Goal: Participate in discussion: Engage in conversation with other users on a specific topic

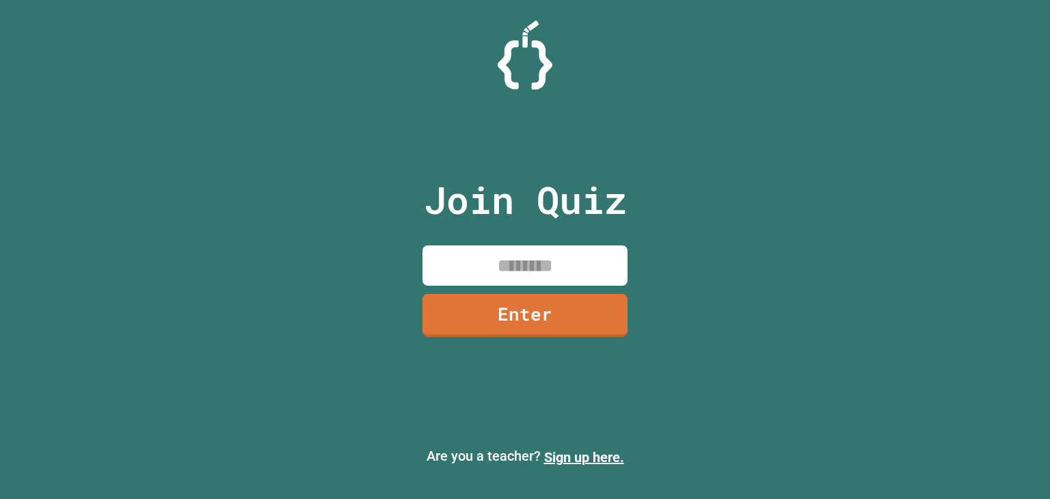
drag, startPoint x: 590, startPoint y: 237, endPoint x: 577, endPoint y: 250, distance: 17.9
click at [577, 250] on div "Join Quiz Enter" at bounding box center [525, 249] width 230 height 431
click at [570, 263] on input at bounding box center [525, 265] width 205 height 40
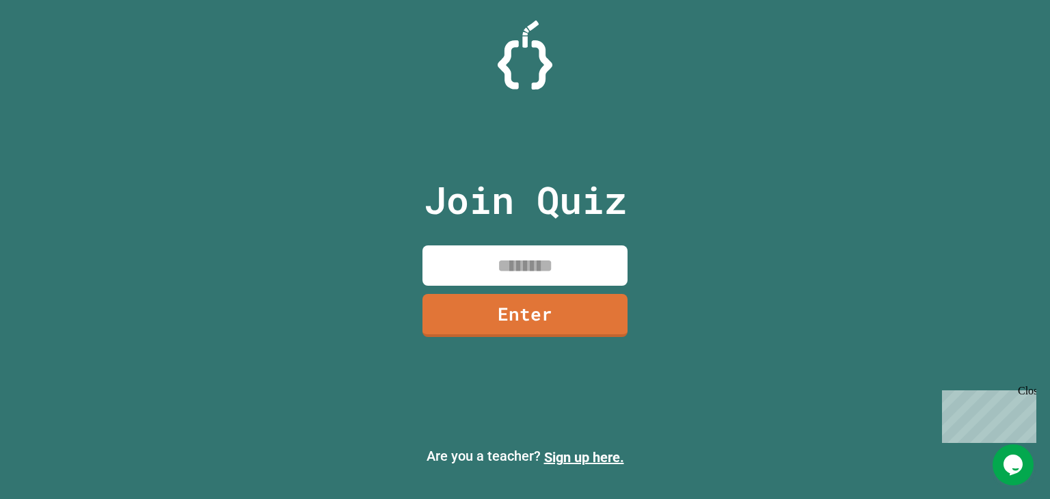
click at [570, 263] on input at bounding box center [525, 265] width 205 height 40
type input "********"
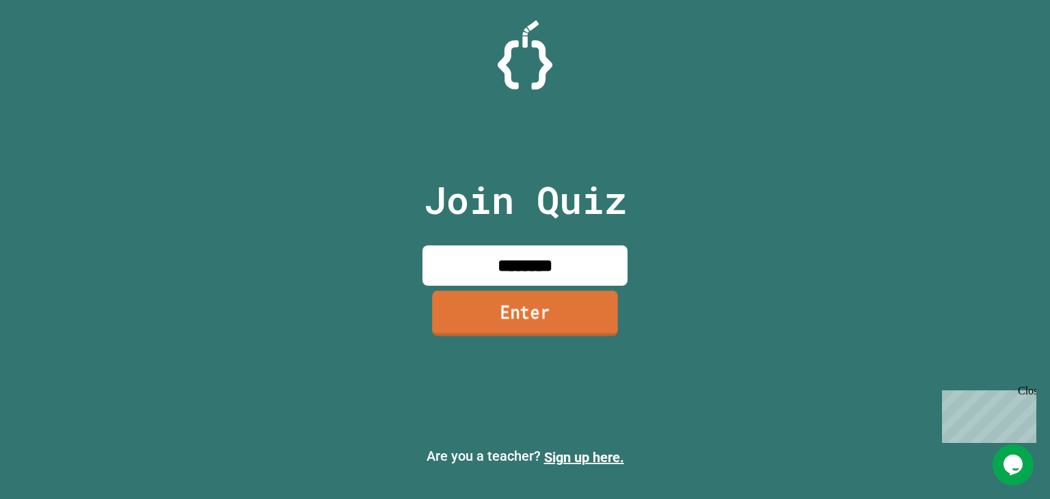
click at [561, 334] on link "Enter" at bounding box center [525, 313] width 186 height 45
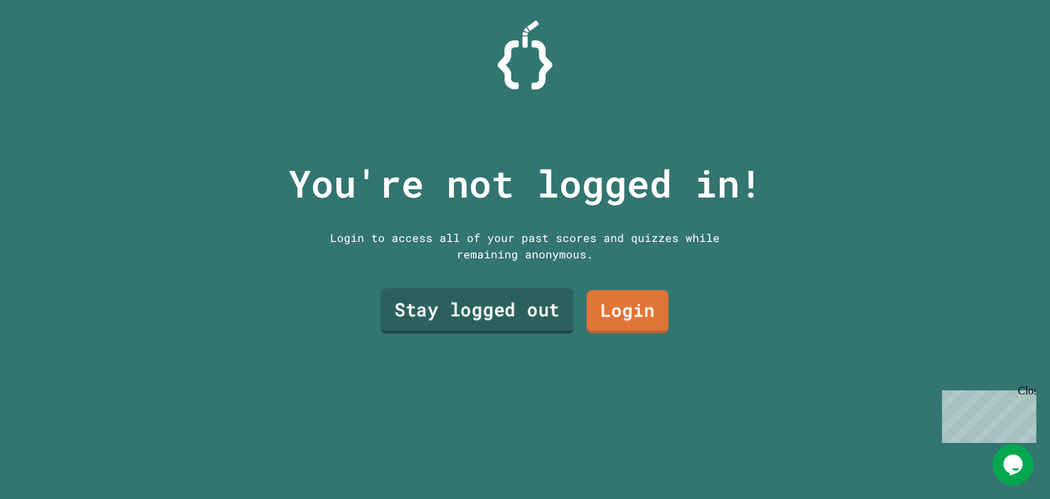
click at [481, 312] on link "Stay logged out" at bounding box center [477, 311] width 193 height 45
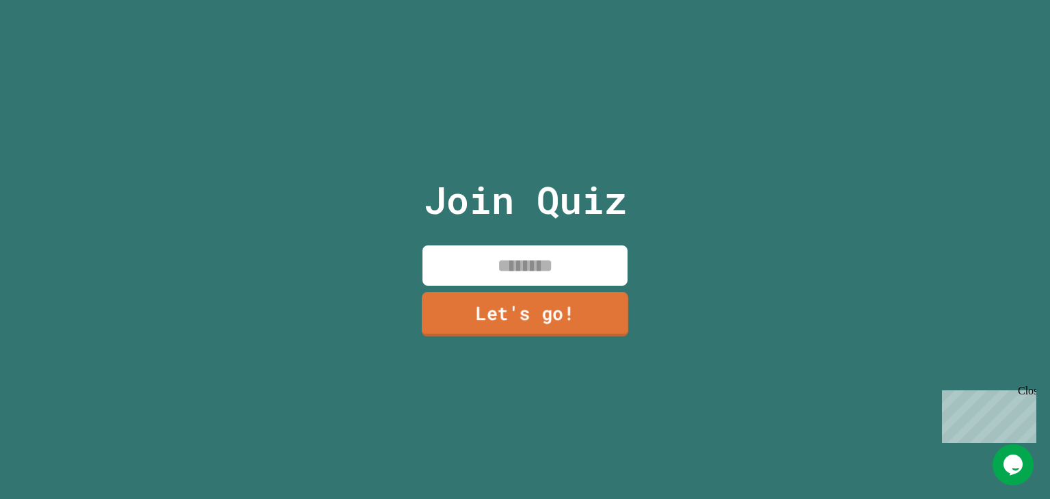
click at [487, 284] on div "Join Quiz Let's go!" at bounding box center [525, 249] width 230 height 499
click at [481, 274] on input at bounding box center [525, 265] width 205 height 40
type input "******"
click at [563, 305] on link "Let's go!" at bounding box center [525, 314] width 202 height 45
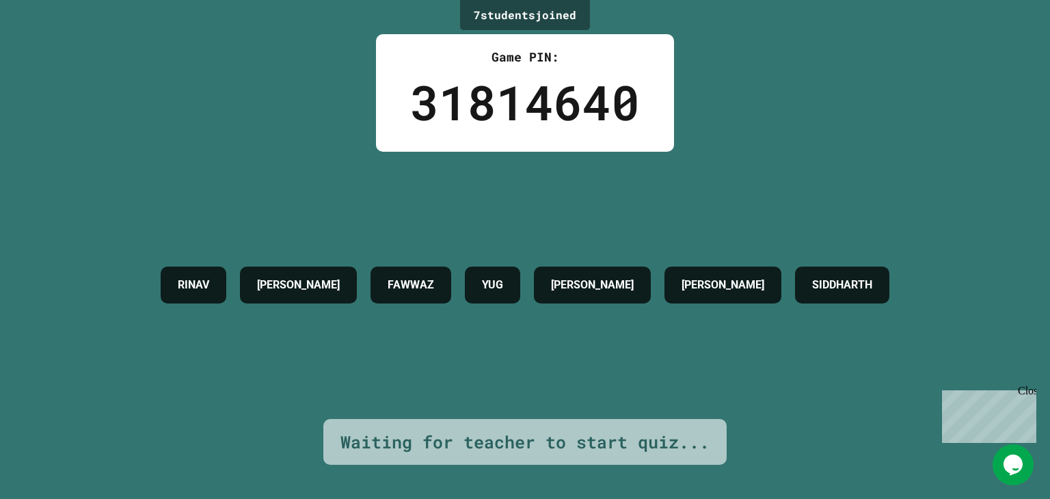
click at [691, 459] on div "7 student s joined Game PIN: 31814640 RINAV [PERSON_NAME] [PERSON_NAME] Waiting…" at bounding box center [525, 249] width 1050 height 499
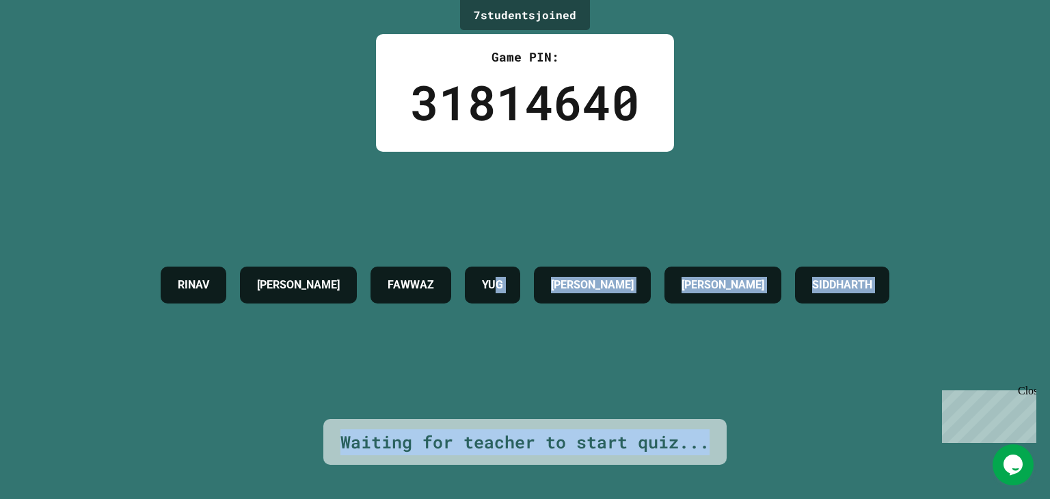
drag, startPoint x: 729, startPoint y: 431, endPoint x: 500, endPoint y: 405, distance: 230.5
click at [500, 405] on div "7 student s joined Game PIN: 31814640 RINAV [PERSON_NAME] [PERSON_NAME] Waiting…" at bounding box center [525, 249] width 1050 height 499
click at [507, 419] on div "Waiting for teacher to start quiz..." at bounding box center [524, 442] width 403 height 46
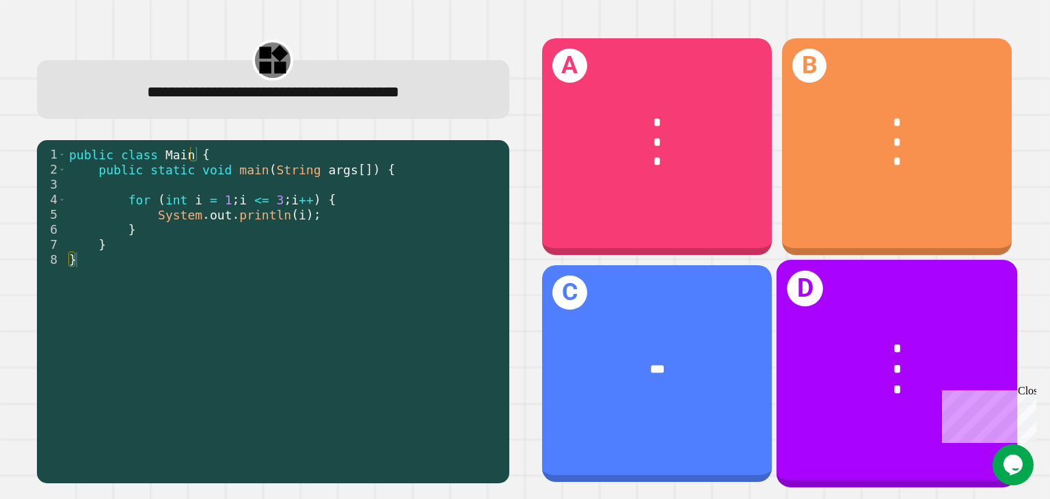
click at [847, 360] on div "*" at bounding box center [897, 370] width 188 height 21
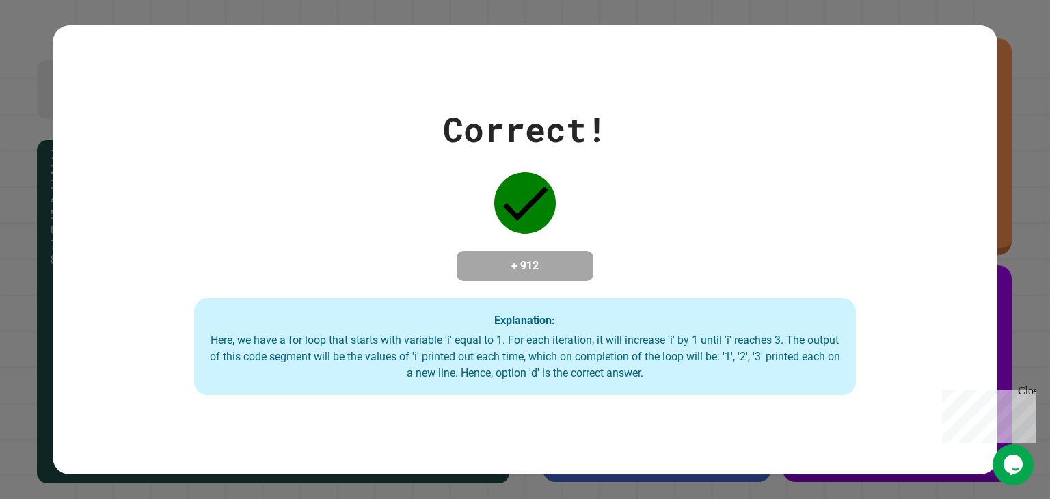
click at [844, 326] on div "Explanation: Here, we have a for loop that starts with variable 'i' equal to 1.…" at bounding box center [525, 346] width 662 height 97
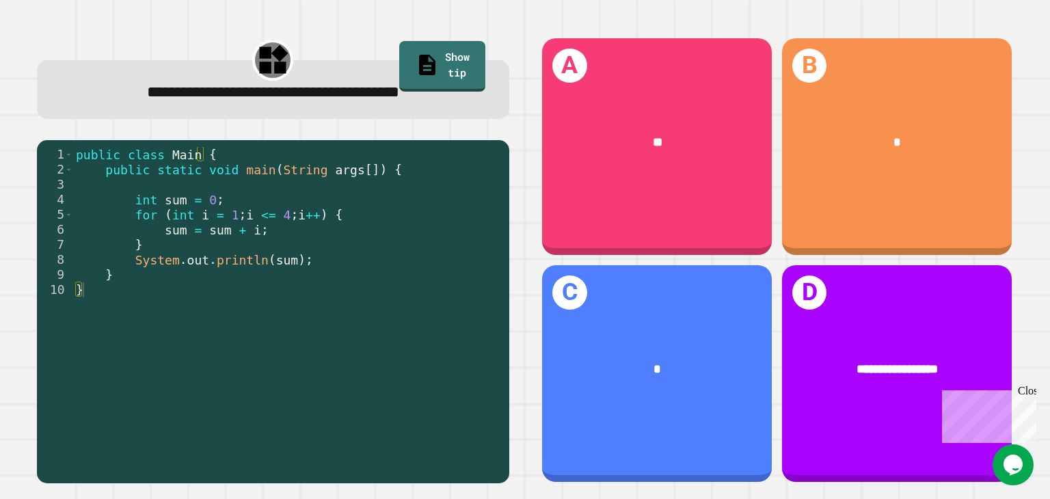
click at [542, 193] on div "A **" at bounding box center [657, 146] width 230 height 217
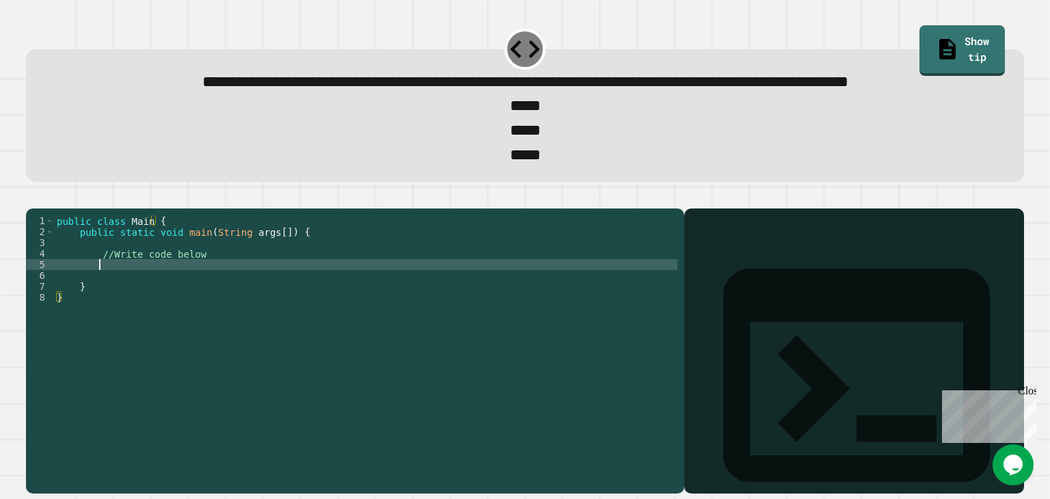
click at [165, 315] on div "public class Main { public static void main ( String args [ ]) { //Write code b…" at bounding box center [366, 319] width 624 height 208
type textarea "**********"
click at [246, 316] on div "public class Main { public static void main ( String args [ ]) { //Write code b…" at bounding box center [366, 319] width 624 height 208
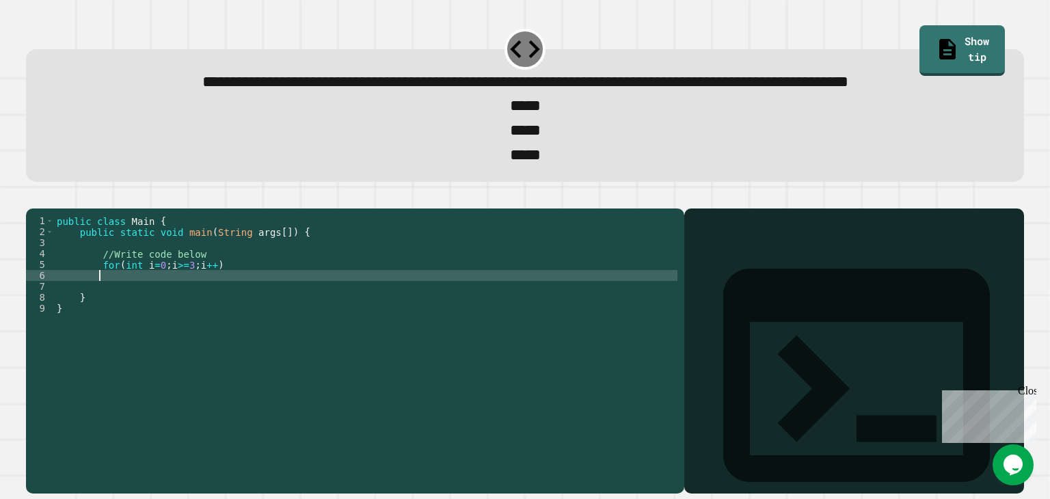
type textarea "*"
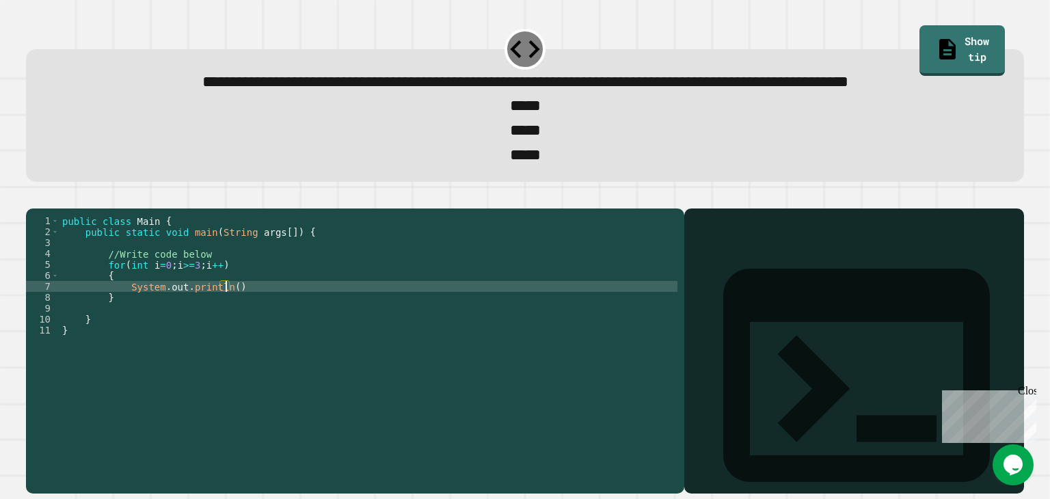
scroll to position [0, 11]
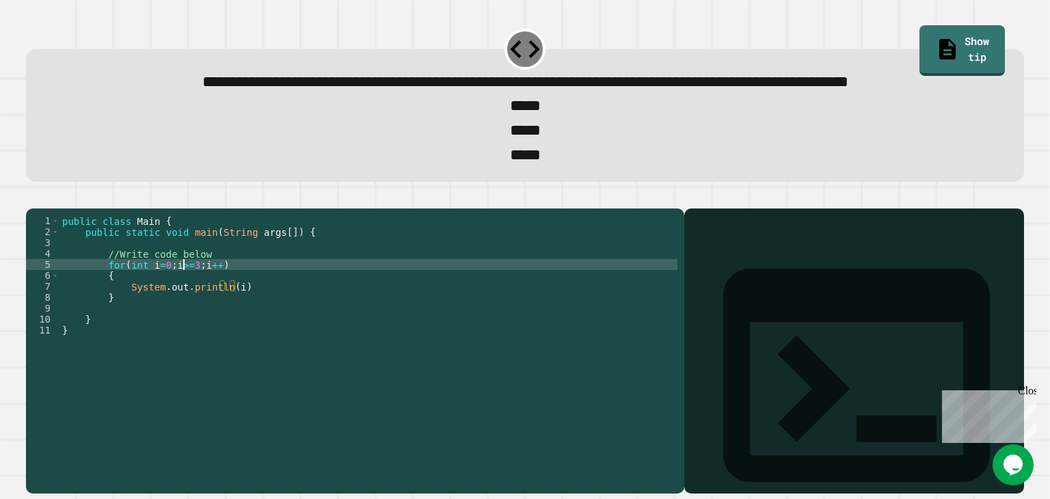
click at [183, 313] on div "public class Main { public static void main ( String args [ ]) { //Write code b…" at bounding box center [368, 319] width 618 height 208
click at [44, 211] on icon "button" at bounding box center [42, 206] width 8 height 10
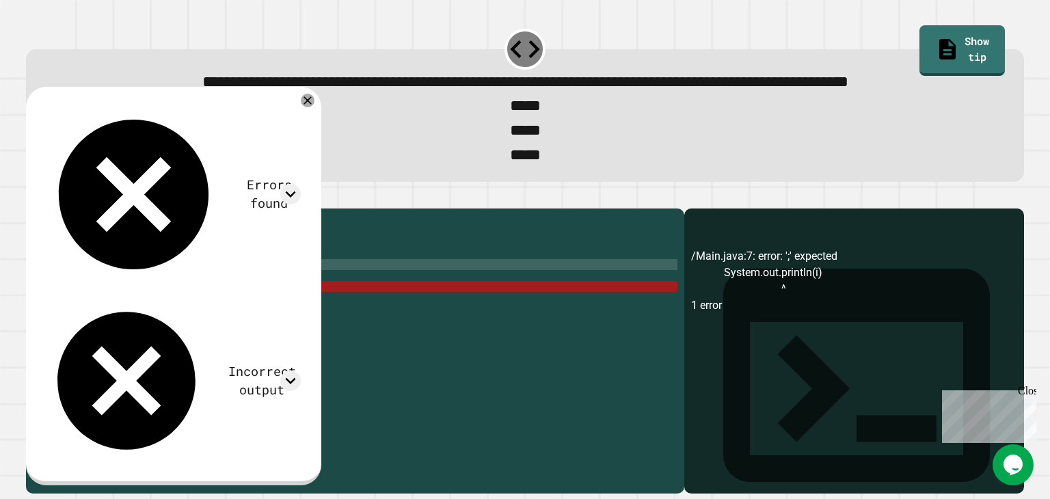
click at [330, 337] on div "public class Main { public static void main ( String args [ ]) { //Write code b…" at bounding box center [368, 319] width 618 height 208
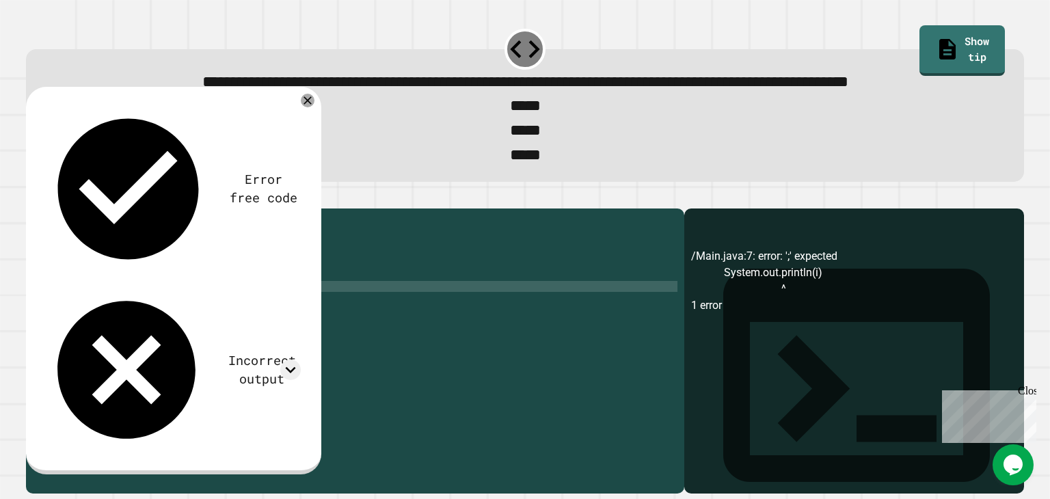
scroll to position [0, 12]
click at [33, 198] on icon "button" at bounding box center [33, 198] width 0 height 0
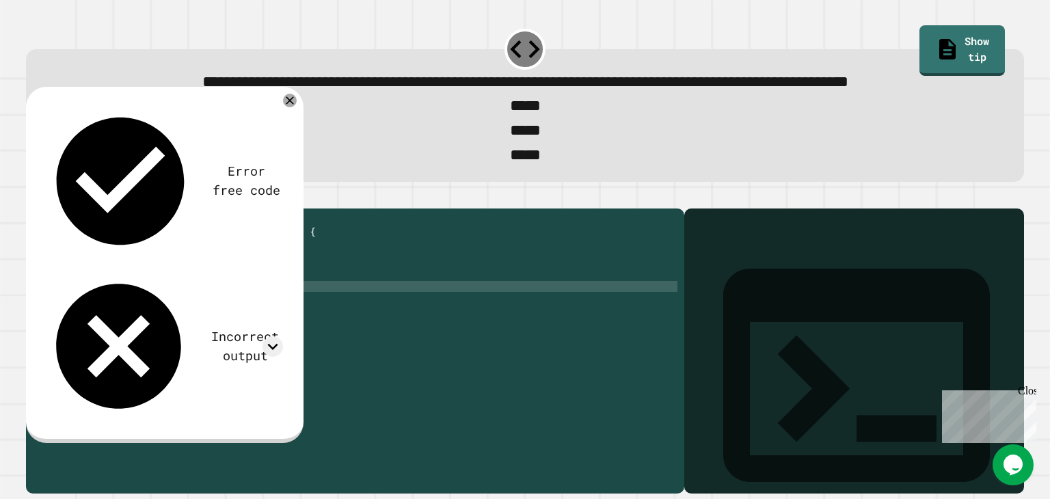
click at [232, 341] on div "public class Main { public static void main ( String args [ ]) { //Write code b…" at bounding box center [368, 319] width 618 height 208
click at [33, 198] on button "button" at bounding box center [33, 198] width 0 height 0
click at [161, 317] on div "public class Main { public static void main ( String args [ ]) { //Write code b…" at bounding box center [368, 319] width 618 height 208
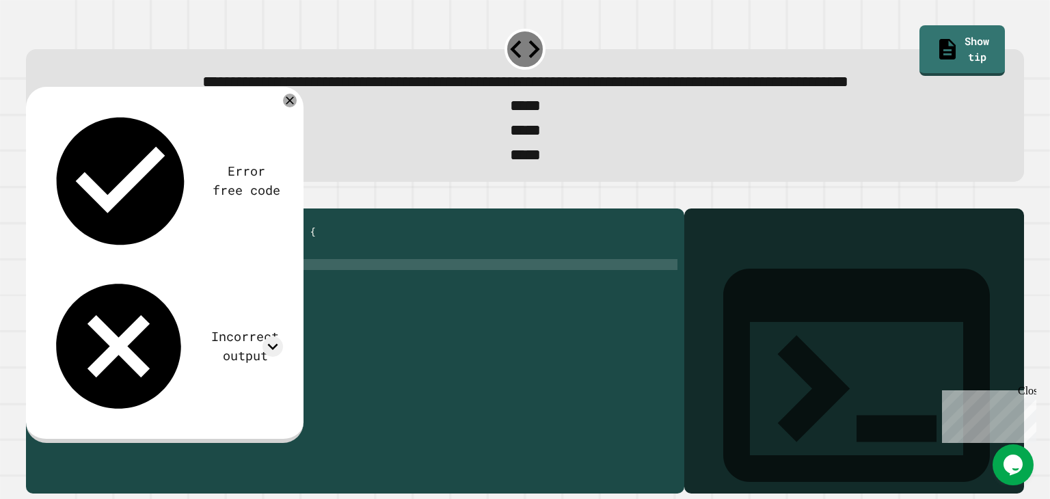
scroll to position [0, 7]
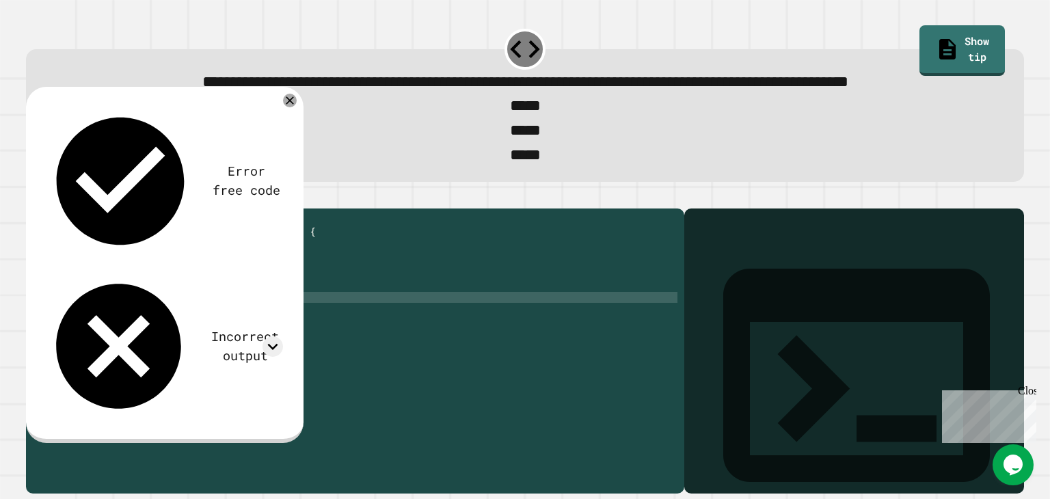
click at [221, 345] on div "public class Main { public static void main ( String args [ ]) { //Write code b…" at bounding box center [368, 319] width 618 height 208
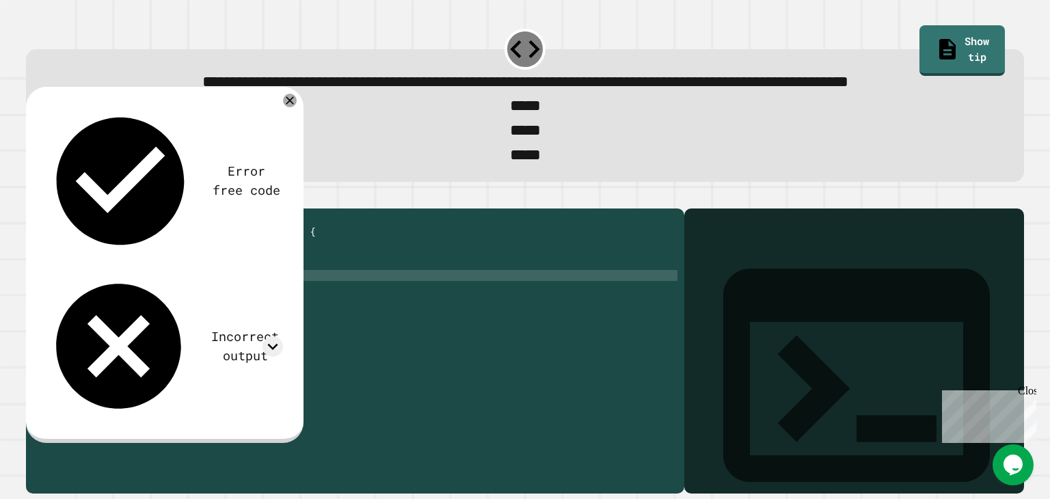
click at [218, 328] on div "public class Main { public static void main ( String args [ ]) { //Write code b…" at bounding box center [368, 319] width 618 height 208
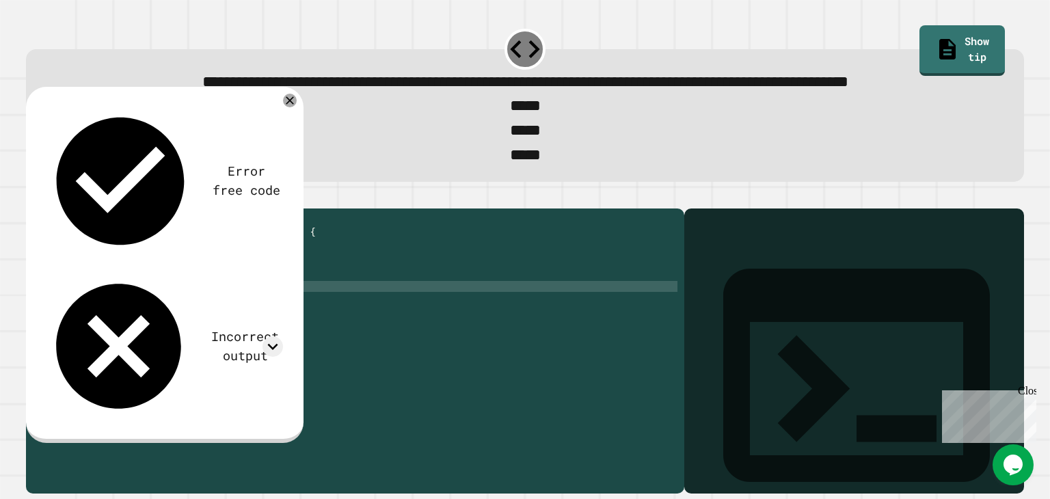
click at [221, 332] on div "public class Main { public static void main ( String args [ ]) { //Write code b…" at bounding box center [368, 319] width 618 height 208
click at [33, 198] on button "button" at bounding box center [33, 198] width 0 height 0
click at [183, 315] on div "public class Main { public static void main ( String args [ ]) { //Write code b…" at bounding box center [368, 319] width 618 height 208
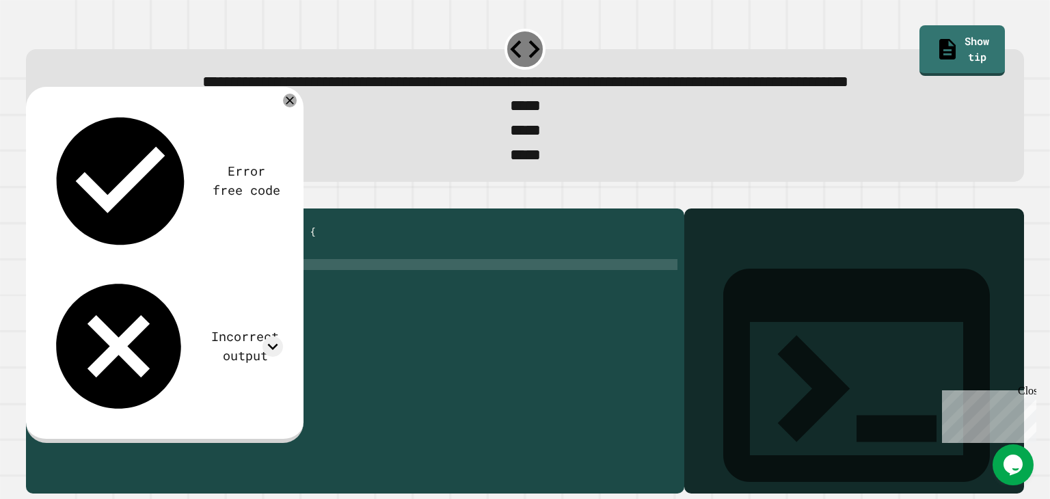
scroll to position [0, 9]
click at [45, 211] on icon "button" at bounding box center [42, 206] width 8 height 10
click at [179, 315] on div "public class Main { public static void main ( String args [ ]) { //Write code b…" at bounding box center [368, 319] width 618 height 208
click at [33, 198] on icon "button" at bounding box center [33, 198] width 0 height 0
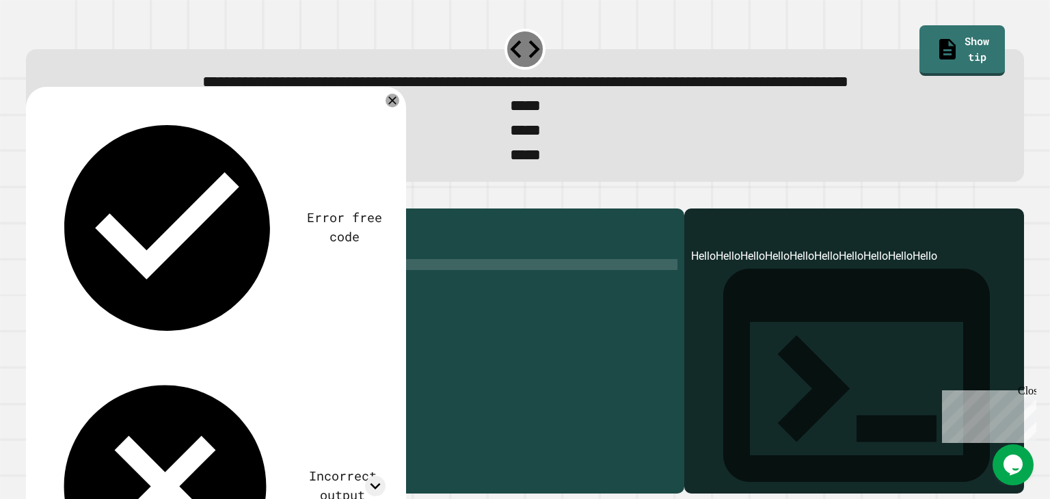
click at [300, 467] on div "Incorrect output" at bounding box center [342, 486] width 85 height 38
click at [386, 476] on icon at bounding box center [375, 486] width 21 height 21
click at [397, 105] on icon at bounding box center [393, 101] width 10 height 10
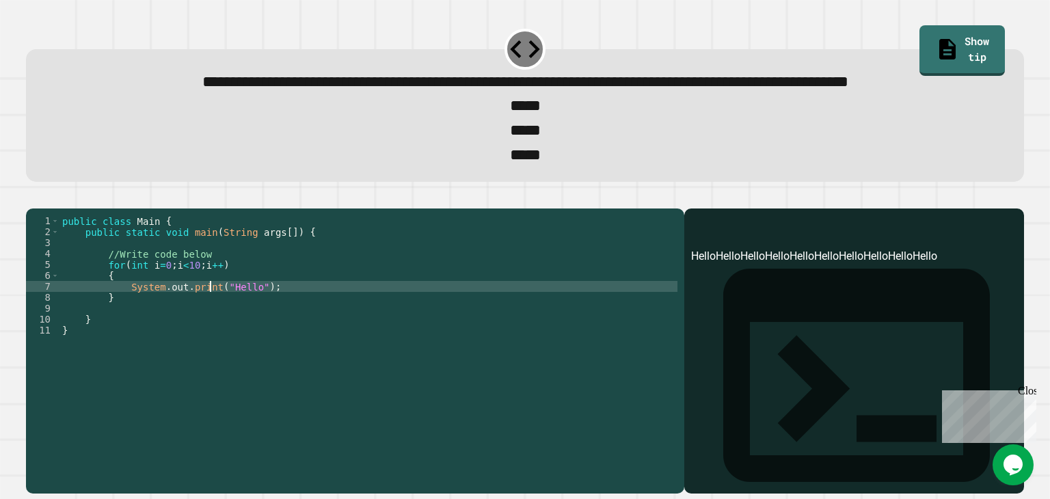
click at [209, 332] on div "public class Main { public static void main ( String args [ ]) { //Write code b…" at bounding box center [368, 319] width 618 height 208
type textarea "**********"
click at [62, 209] on div at bounding box center [525, 200] width 998 height 16
click at [33, 198] on button "button" at bounding box center [33, 198] width 0 height 0
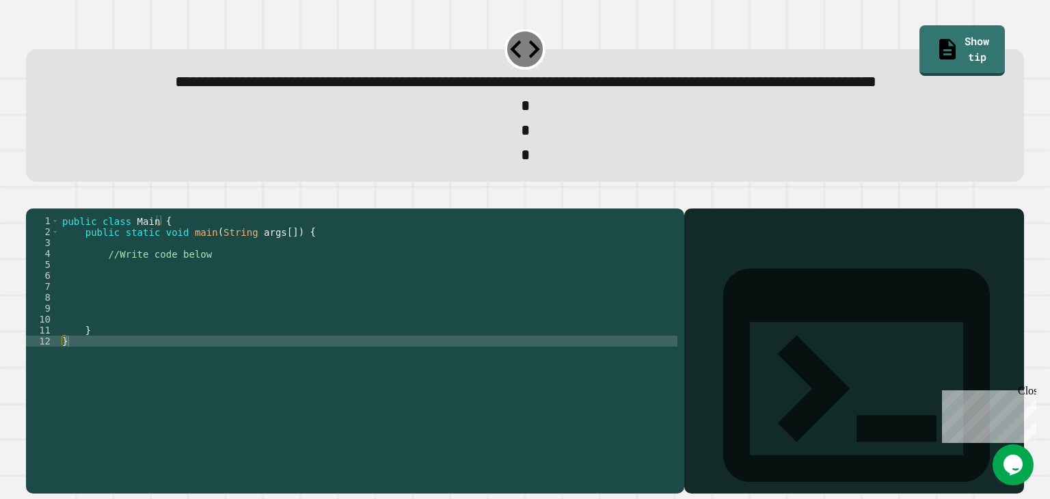
click at [156, 314] on div "public class Main { public static void main ( String args [ ]) { //Write code b…" at bounding box center [368, 319] width 618 height 208
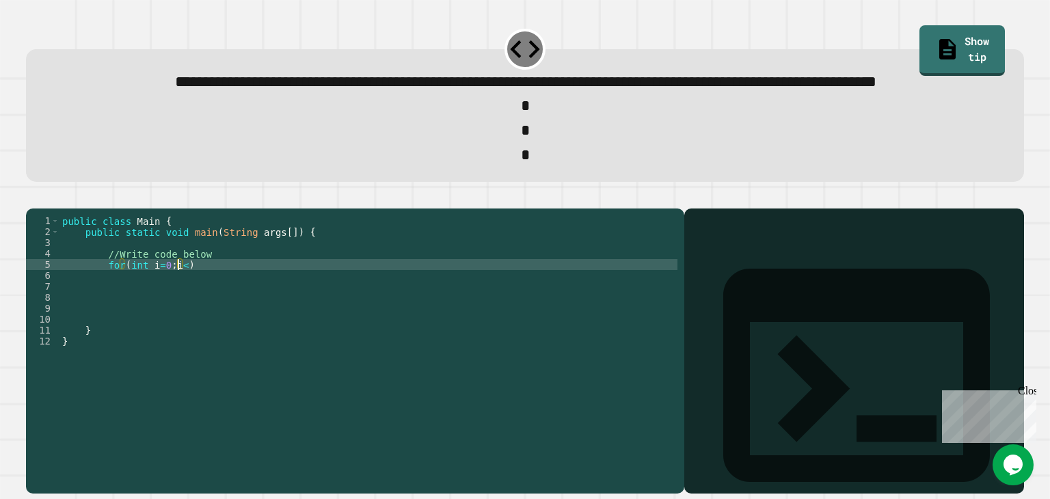
scroll to position [0, 8]
click at [161, 315] on div "public class Main { public static void main ( String args [ ]) { //Write code b…" at bounding box center [368, 319] width 618 height 208
click at [191, 313] on div "public class Main { public static void main ( String args [ ]) { //Write code b…" at bounding box center [368, 319] width 618 height 208
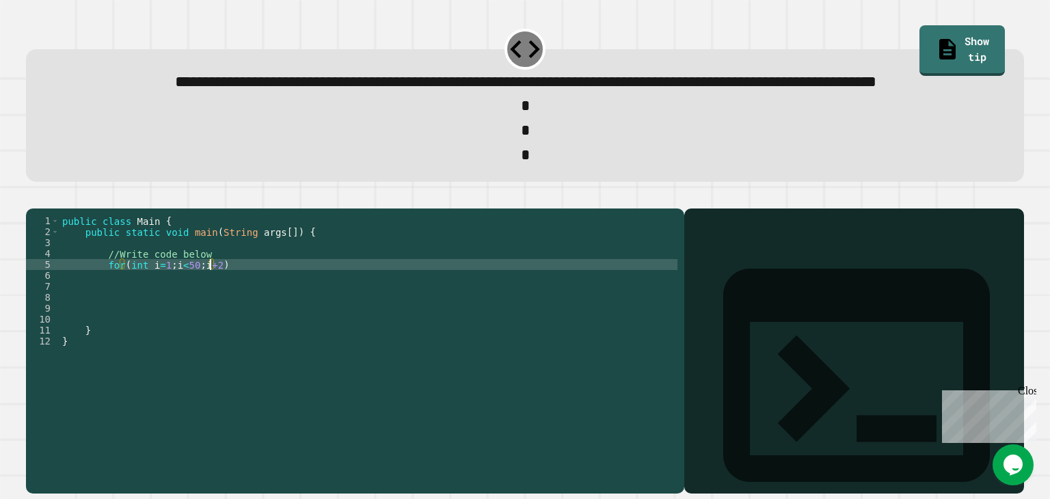
click at [235, 320] on div "public class Main { public static void main ( String args [ ]) { //Write code b…" at bounding box center [368, 319] width 618 height 208
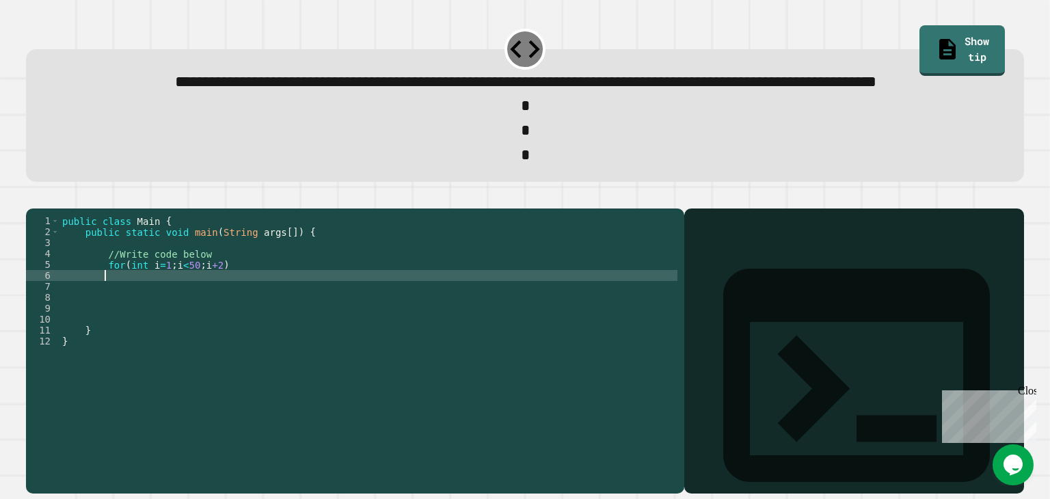
scroll to position [0, 2]
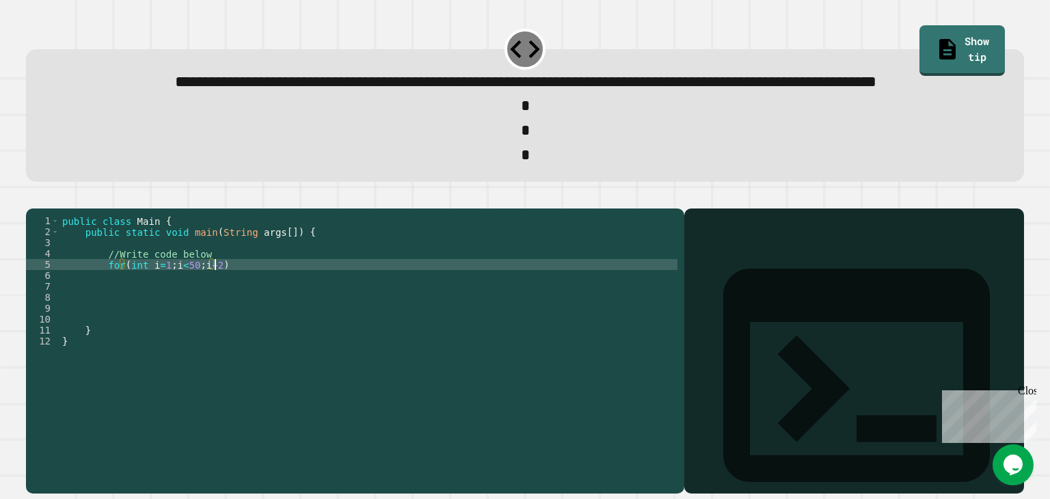
click at [230, 317] on div "public class Main { public static void main ( String args [ ]) { //Write code b…" at bounding box center [368, 319] width 618 height 208
click at [208, 317] on div "public class Main { public static void main ( String args [ ]) { //Write code b…" at bounding box center [368, 319] width 618 height 208
type textarea "**********"
click at [226, 316] on div "public class Main { public static void main ( String args [ ]) { //Write code b…" at bounding box center [368, 319] width 618 height 208
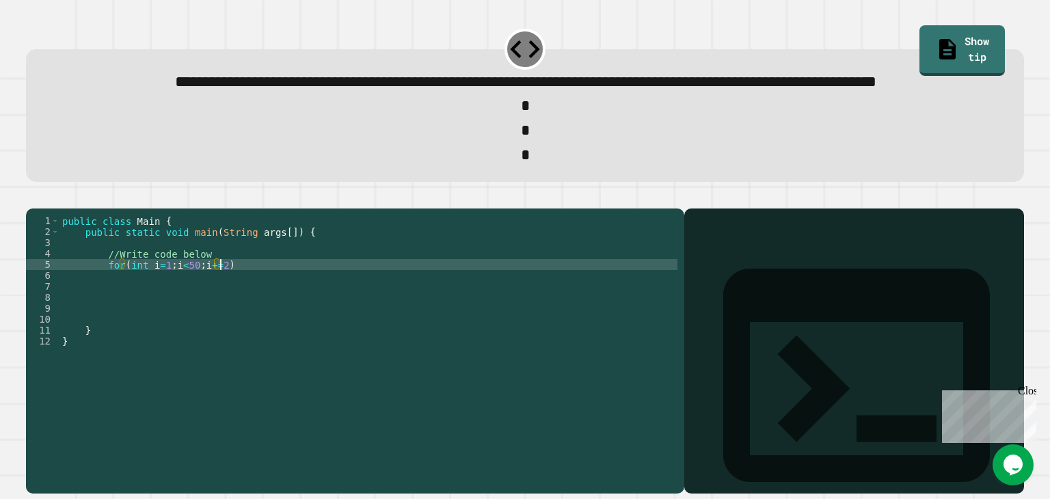
scroll to position [0, 2]
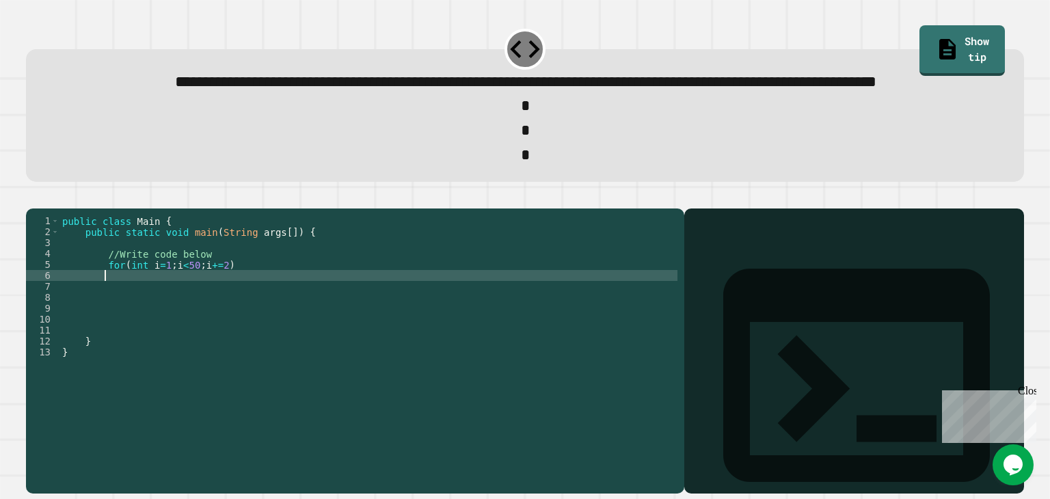
type textarea "*"
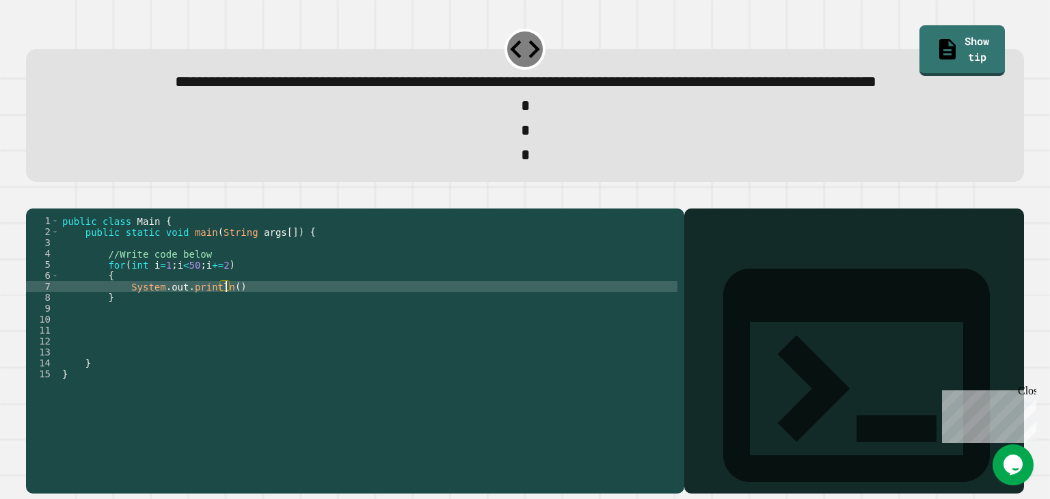
scroll to position [0, 11]
click at [256, 337] on div "public class Main { public static void main ( String args [ ]) { //Write code b…" at bounding box center [368, 319] width 618 height 208
type textarea "**********"
click at [33, 198] on button "button" at bounding box center [33, 198] width 0 height 0
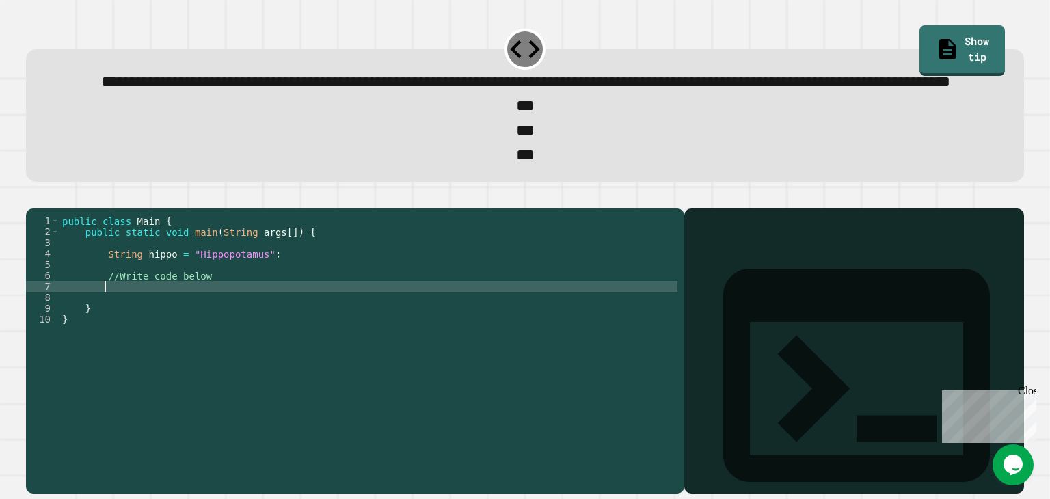
click at [177, 340] on div "public class Main { public static void main ( String args [ ]) { String hippo =…" at bounding box center [368, 319] width 618 height 208
drag, startPoint x: 450, startPoint y: 80, endPoint x: 563, endPoint y: 85, distance: 113.6
click at [563, 85] on span "**********" at bounding box center [525, 82] width 849 height 16
click at [179, 338] on div "public class Main { public static void main ( String args [ ]) { String hippo =…" at bounding box center [368, 319] width 618 height 208
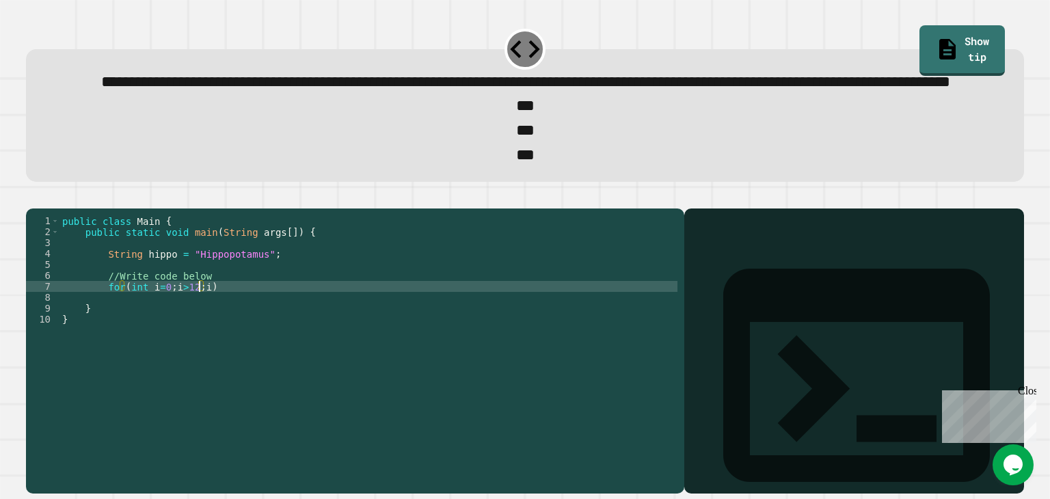
scroll to position [0, 10]
type textarea "**********"
click at [231, 336] on div "public class Main { public static void main ( String args [ ]) { String hippo =…" at bounding box center [368, 319] width 618 height 208
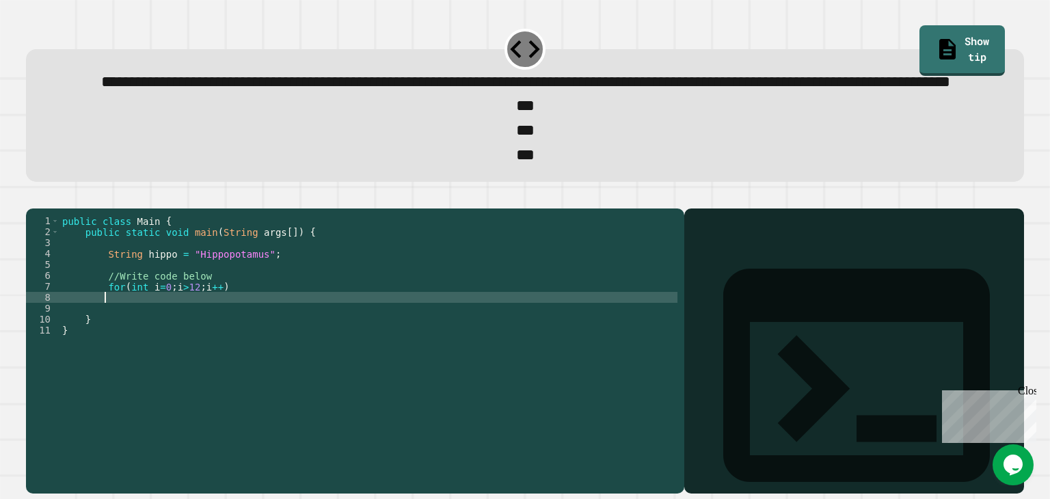
type textarea "*"
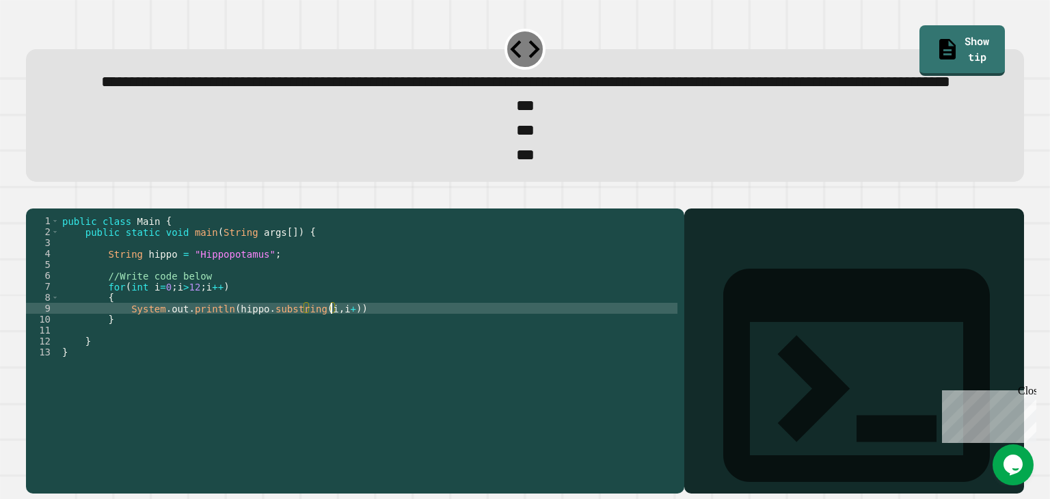
scroll to position [0, 19]
click at [45, 211] on icon "button" at bounding box center [42, 206] width 8 height 10
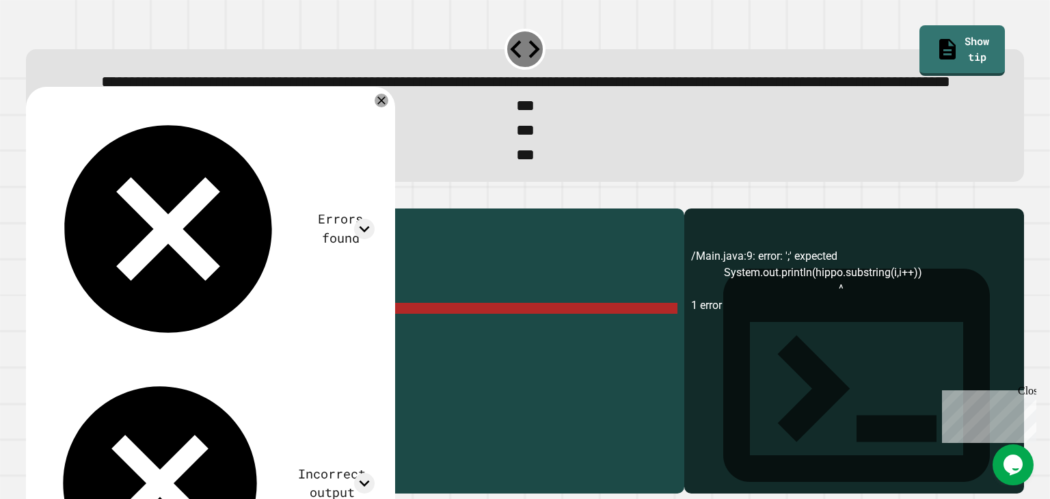
click at [366, 362] on div "public class Main { public static void main ( String args [ ]) { String hippo =…" at bounding box center [368, 319] width 618 height 208
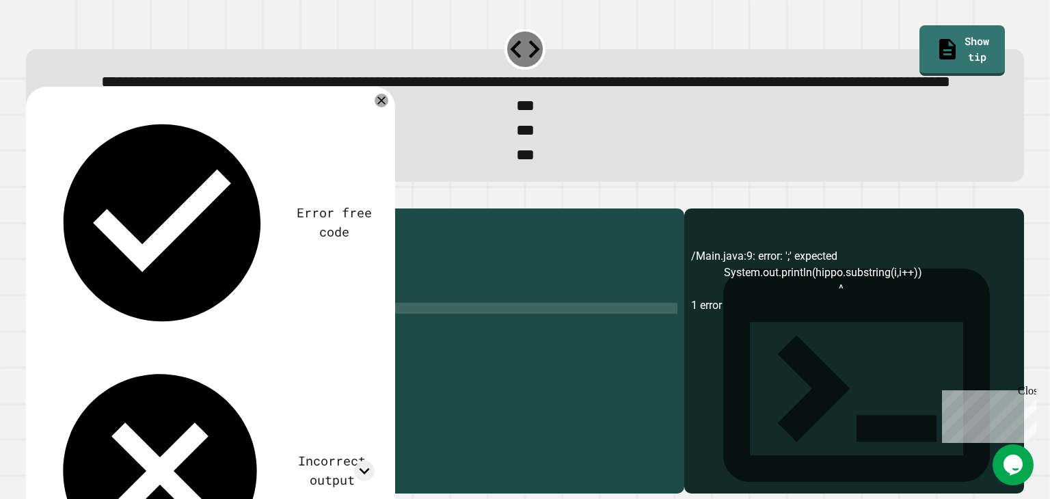
click at [46, 211] on icon "button" at bounding box center [42, 206] width 8 height 10
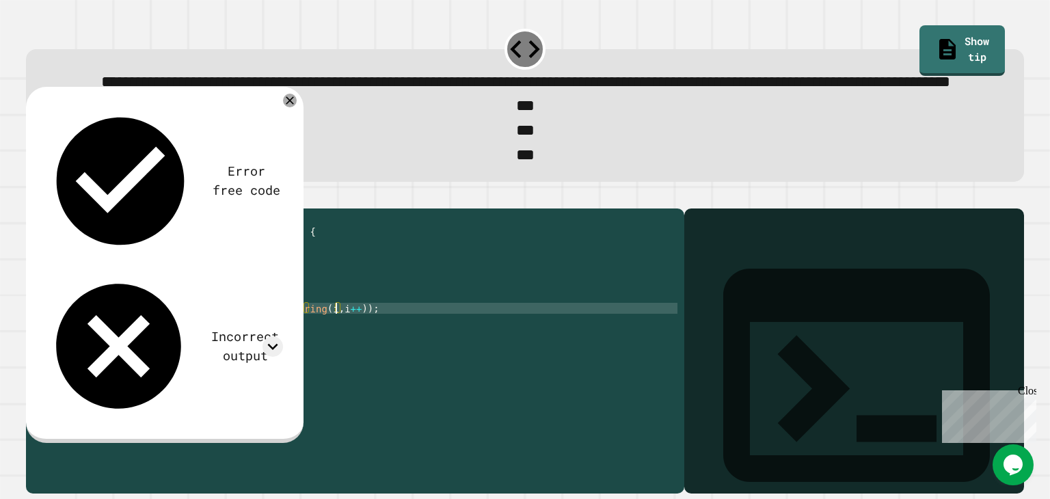
click at [334, 360] on div "public class Main { public static void main ( String args [ ]) { String hippo =…" at bounding box center [368, 319] width 618 height 208
click at [33, 198] on icon "button" at bounding box center [33, 198] width 0 height 0
click at [278, 336] on icon at bounding box center [273, 346] width 21 height 21
click at [180, 340] on div "public class Main { public static void main ( String args [ ]) { String hippo =…" at bounding box center [368, 319] width 618 height 208
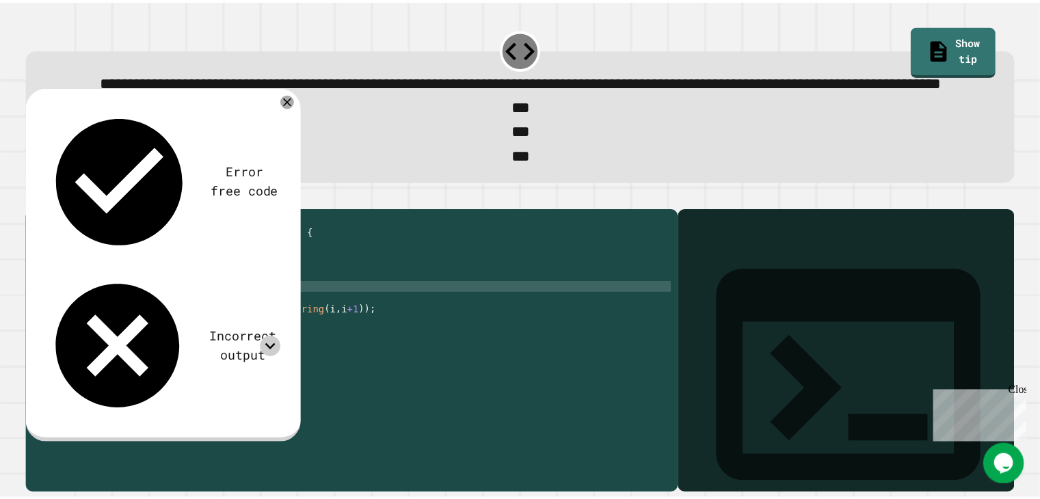
scroll to position [0, 8]
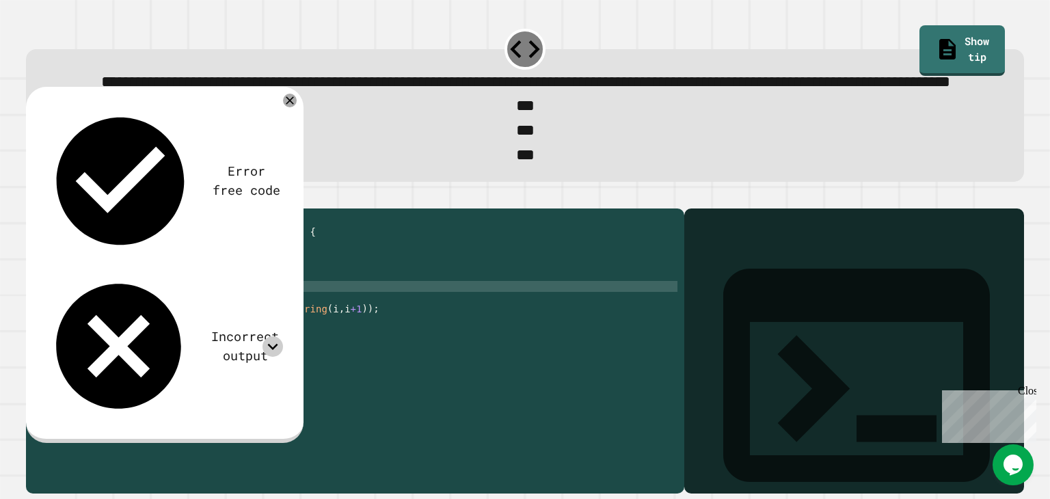
type textarea "**********"
click at [33, 198] on button "button" at bounding box center [33, 198] width 0 height 0
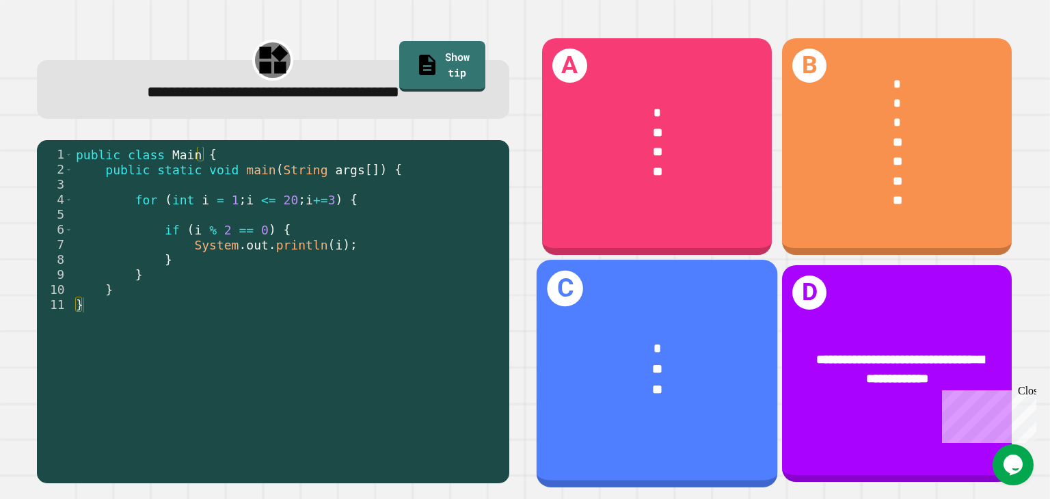
click at [634, 360] on div "**" at bounding box center [657, 370] width 188 height 21
